Goal: Information Seeking & Learning: Learn about a topic

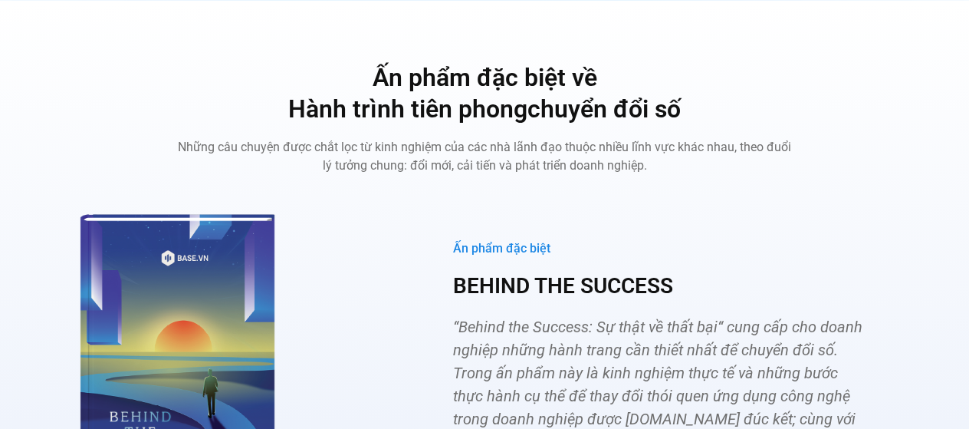
scroll to position [5519, 0]
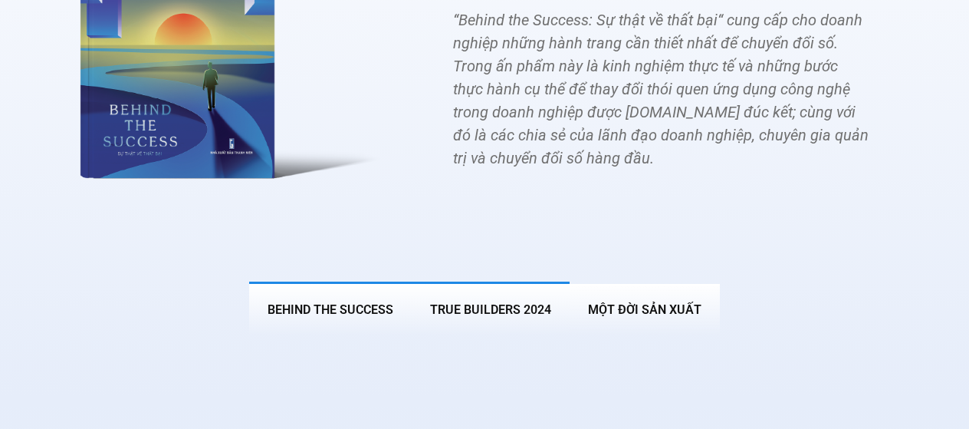
click at [469, 292] on button "True Builders 2024" at bounding box center [491, 308] width 158 height 54
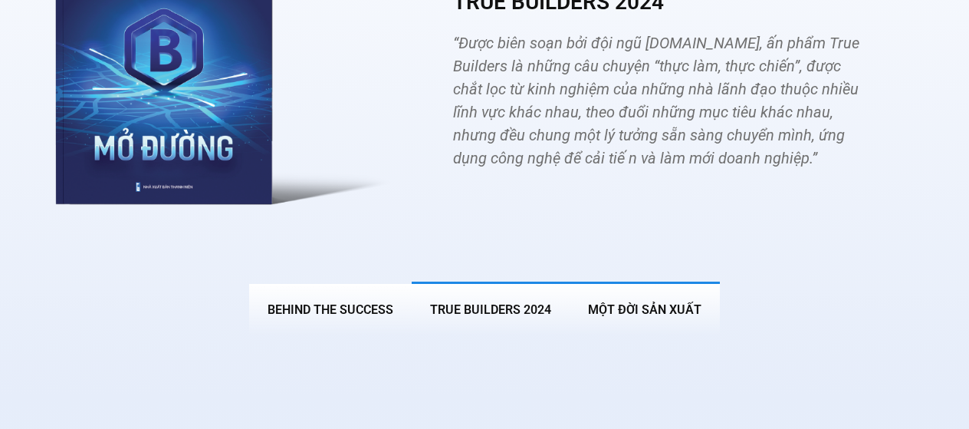
click at [626, 302] on span "MỘT ĐỜI SẢN XUẤT" at bounding box center [644, 309] width 113 height 15
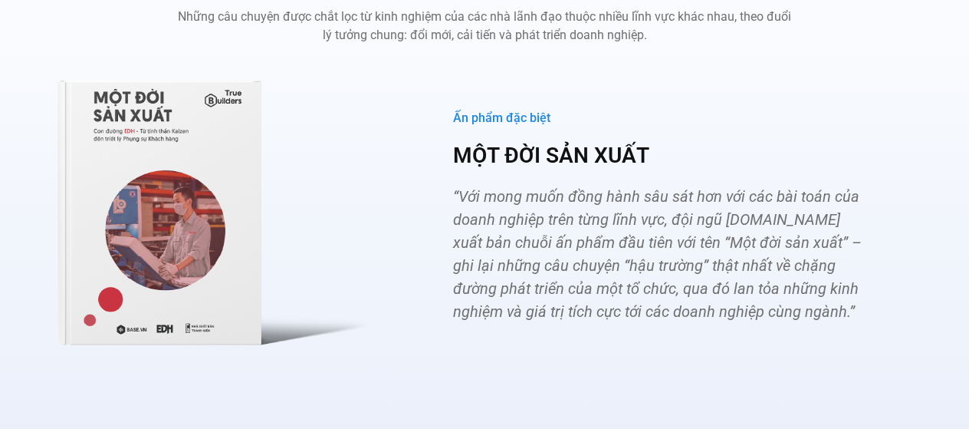
scroll to position [5420, 0]
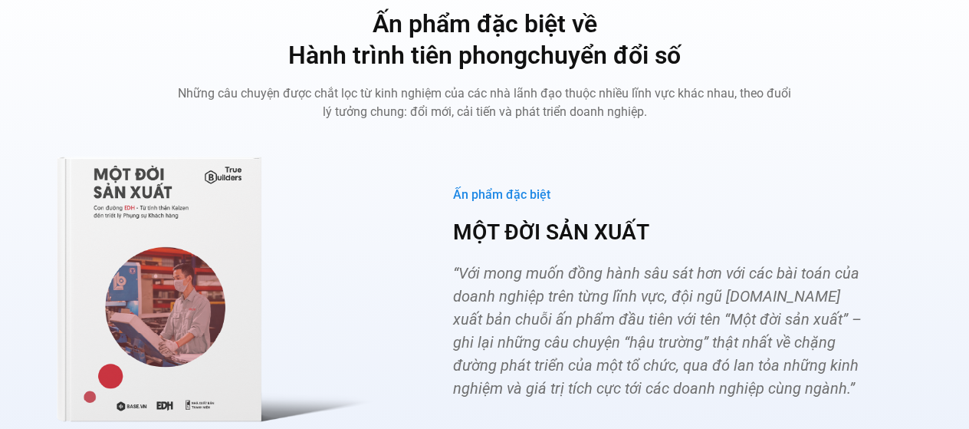
click at [199, 268] on img "Các tab. Mở mục bằng phím Enter hoặc Space, đóng bằng phím Esc và di chuyển bằn…" at bounding box center [223, 278] width 337 height 285
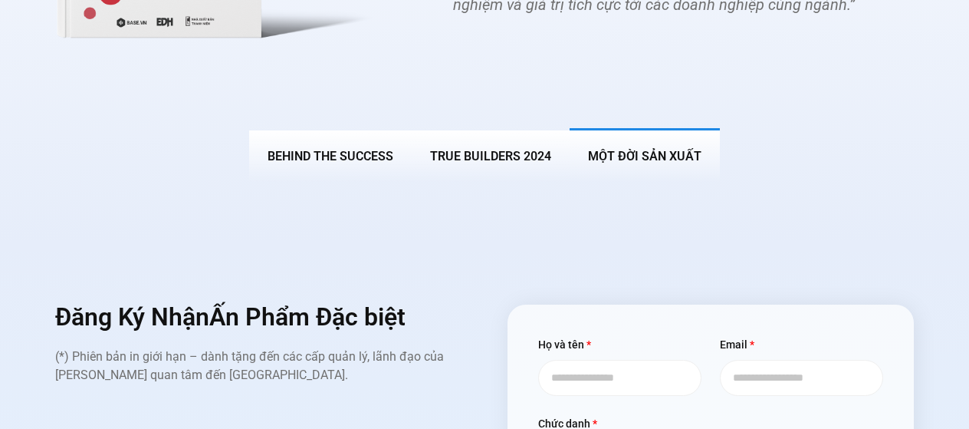
scroll to position [5650, 0]
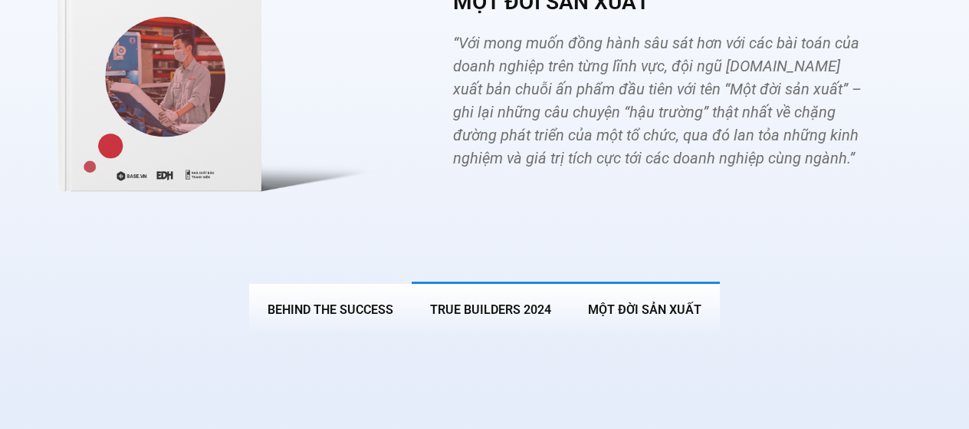
click at [529, 302] on span "True Builders 2024" at bounding box center [490, 309] width 121 height 15
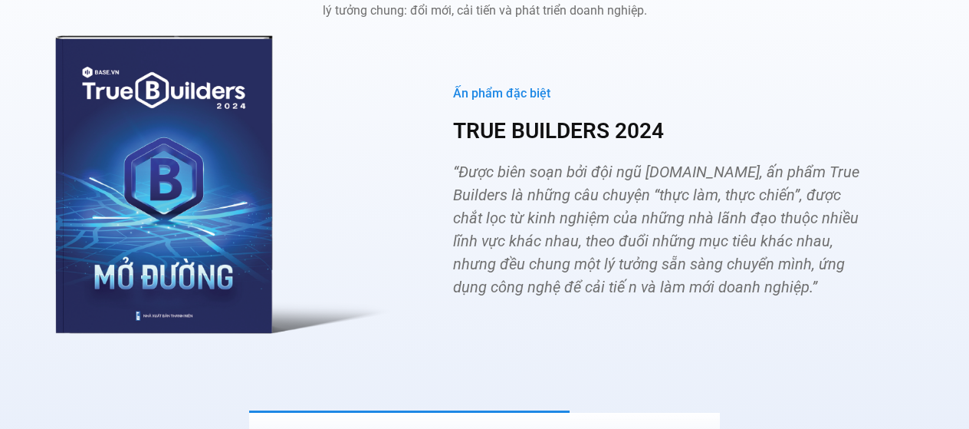
scroll to position [5496, 0]
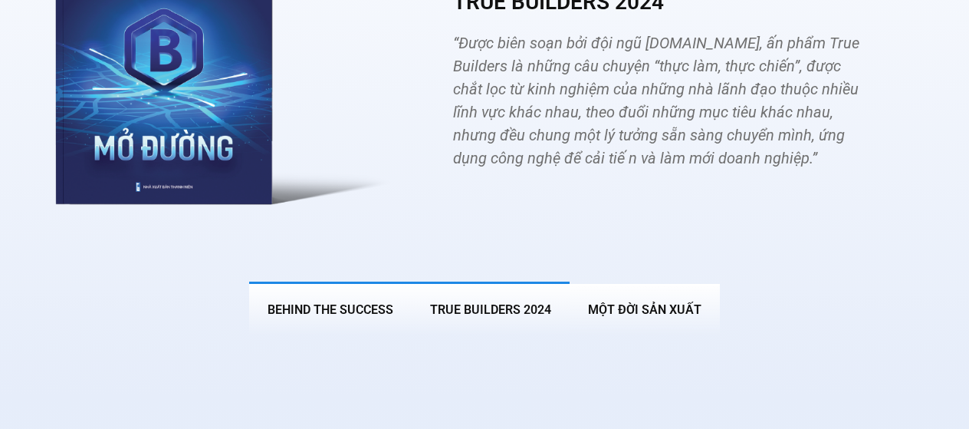
click at [332, 302] on span "BEHIND THE SUCCESS" at bounding box center [331, 309] width 126 height 15
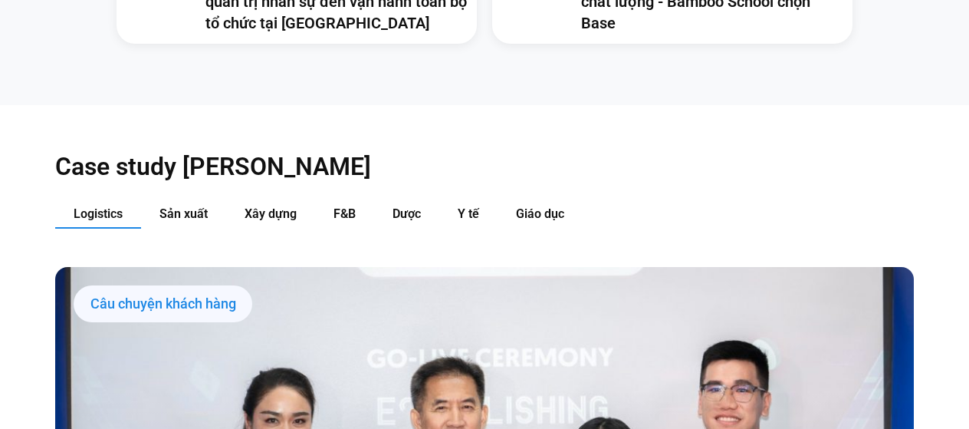
scroll to position [1533, 0]
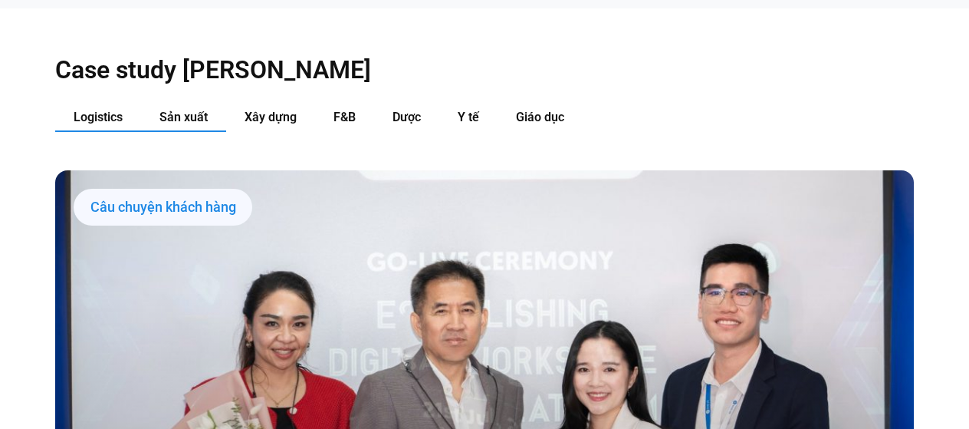
click at [197, 110] on span "Sản xuất" at bounding box center [183, 117] width 48 height 15
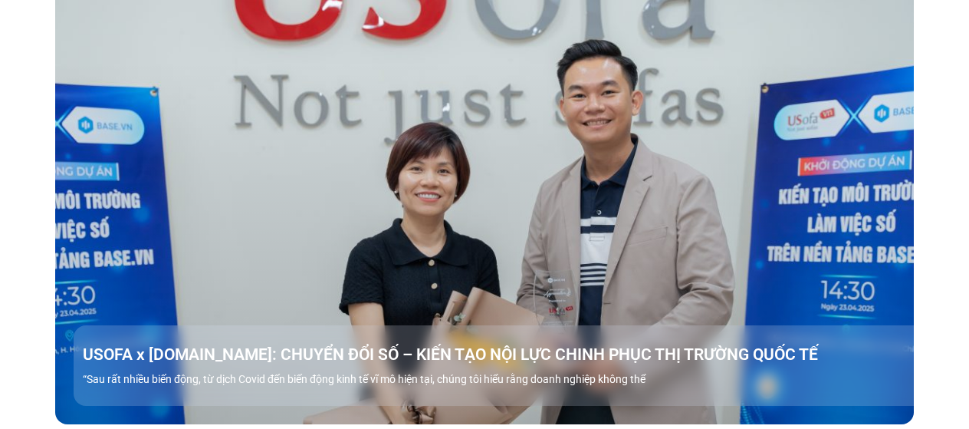
scroll to position [1610, 0]
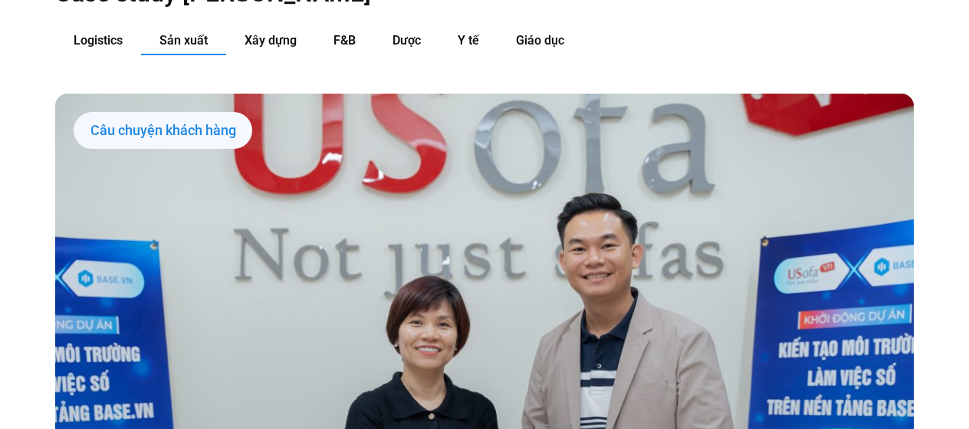
click at [222, 112] on div "Câu chuyện khách hàng" at bounding box center [163, 130] width 179 height 37
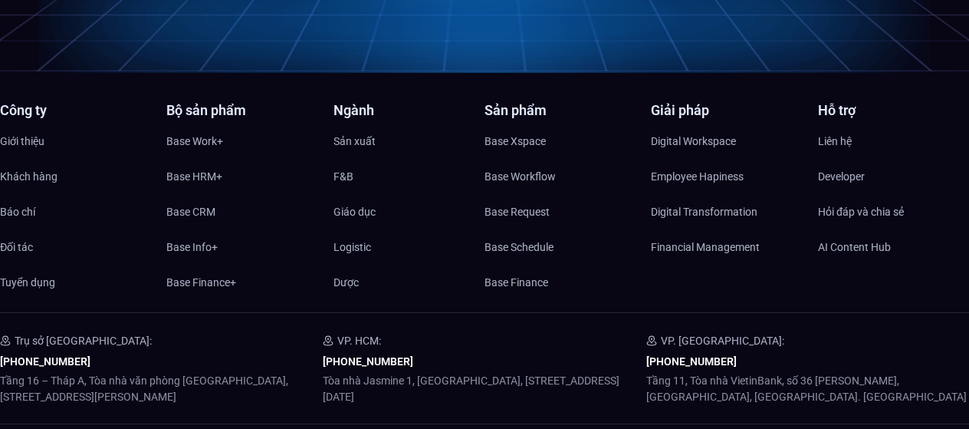
scroll to position [7282, 0]
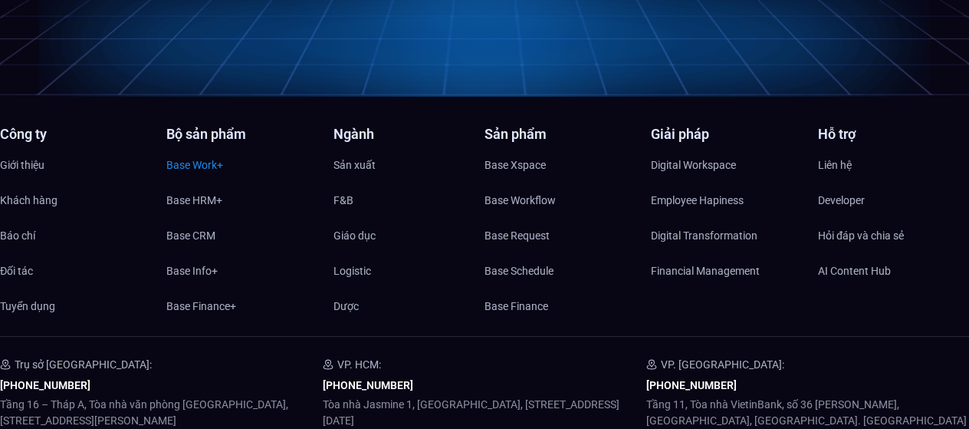
click at [191, 153] on span "Base Work+" at bounding box center [194, 164] width 57 height 23
click at [18, 224] on span "Báo chí" at bounding box center [17, 235] width 35 height 23
